Goal: Task Accomplishment & Management: Manage account settings

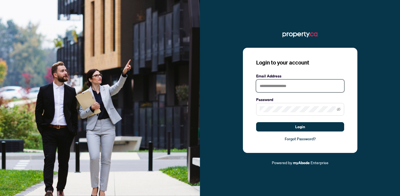
click at [263, 86] on input "text" at bounding box center [300, 86] width 88 height 13
type input "**********"
click at [272, 114] on span at bounding box center [300, 109] width 88 height 13
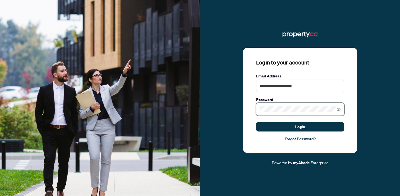
click at [256, 122] on button "Login" at bounding box center [300, 126] width 88 height 9
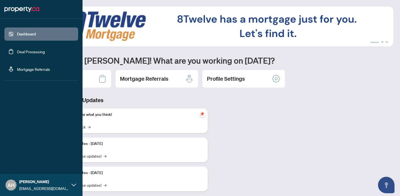
click at [17, 53] on link "Deal Processing" at bounding box center [31, 51] width 28 height 5
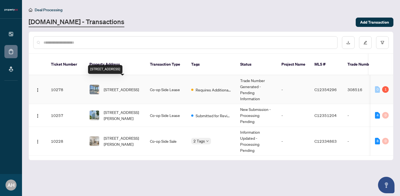
click at [127, 87] on span "[STREET_ADDRESS]" at bounding box center [121, 90] width 35 height 6
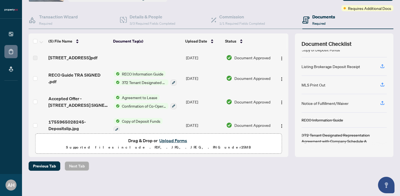
scroll to position [38, 0]
click at [331, 102] on div "Notice of Fulfillment/Waiver" at bounding box center [325, 103] width 47 height 6
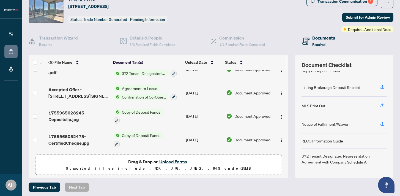
scroll to position [0, 0]
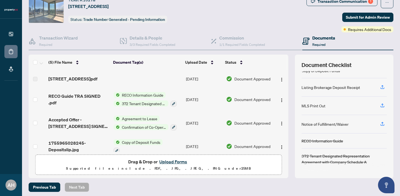
click at [326, 41] on div "Documents Required" at bounding box center [323, 41] width 23 height 13
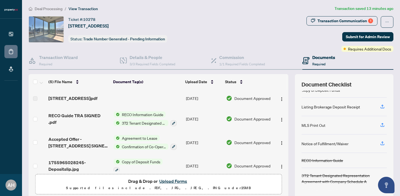
scroll to position [1, 0]
click at [345, 20] on div "Transaction Communication 1" at bounding box center [346, 21] width 56 height 9
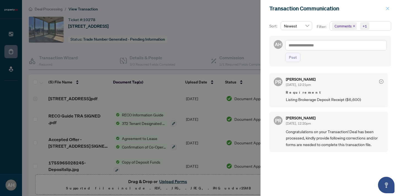
click at [389, 8] on icon "close" at bounding box center [388, 9] width 4 height 4
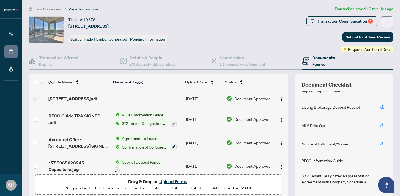
click at [387, 21] on icon "ellipsis" at bounding box center [387, 22] width 4 height 4
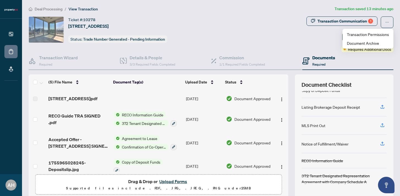
click at [260, 32] on div "Ticket #: 10278 [STREET_ADDRESS] Status: Trade Number Generated - Pending Infor…" at bounding box center [167, 30] width 276 height 26
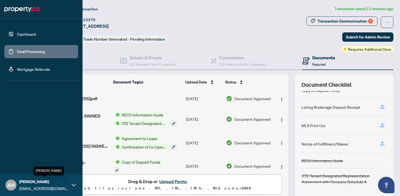
click at [38, 184] on span "[PERSON_NAME]" at bounding box center [44, 182] width 50 height 6
click at [25, 155] on span "Logout" at bounding box center [22, 152] width 12 height 9
